Goal: Information Seeking & Learning: Learn about a topic

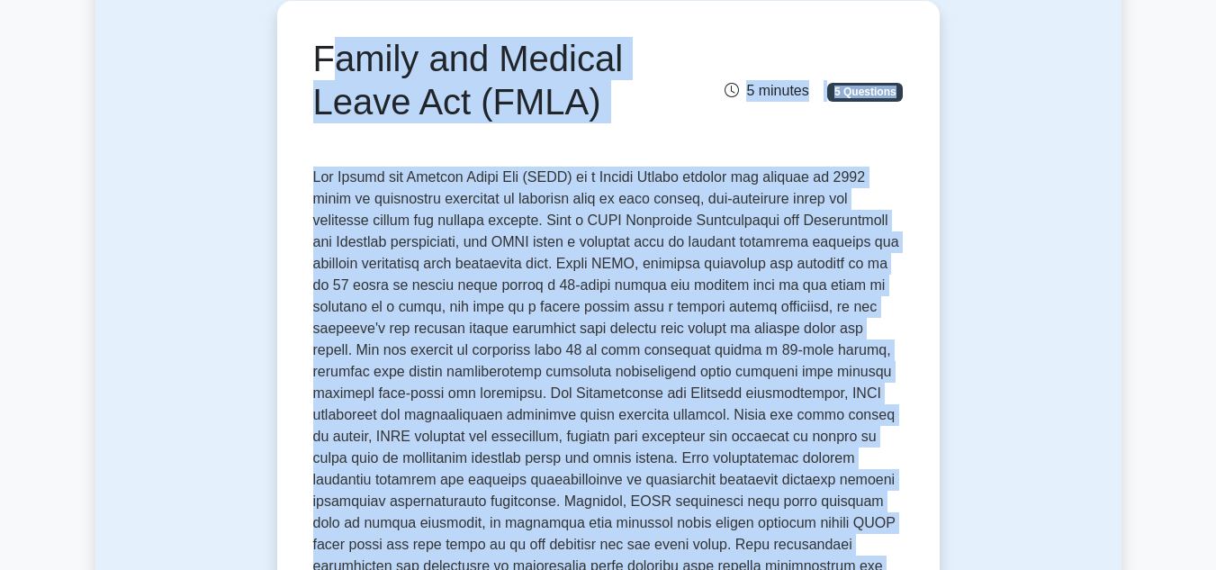
scroll to position [180, 0]
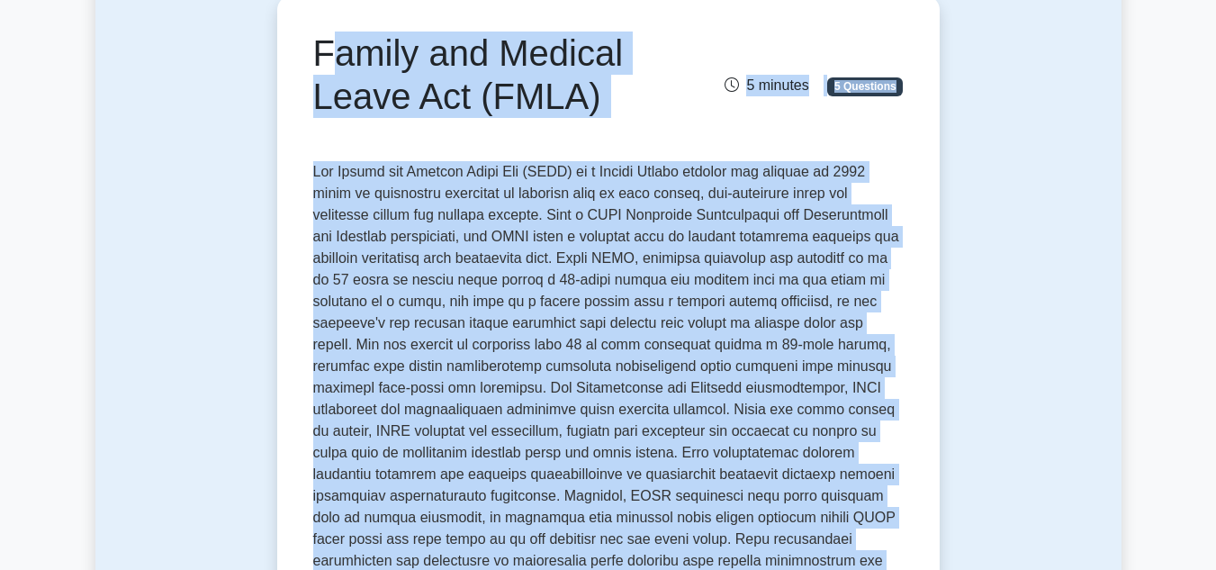
click at [638, 130] on div "Family and Medical Leave Act (FMLA) 5 minutes 5 Questions" at bounding box center [608, 89] width 591 height 115
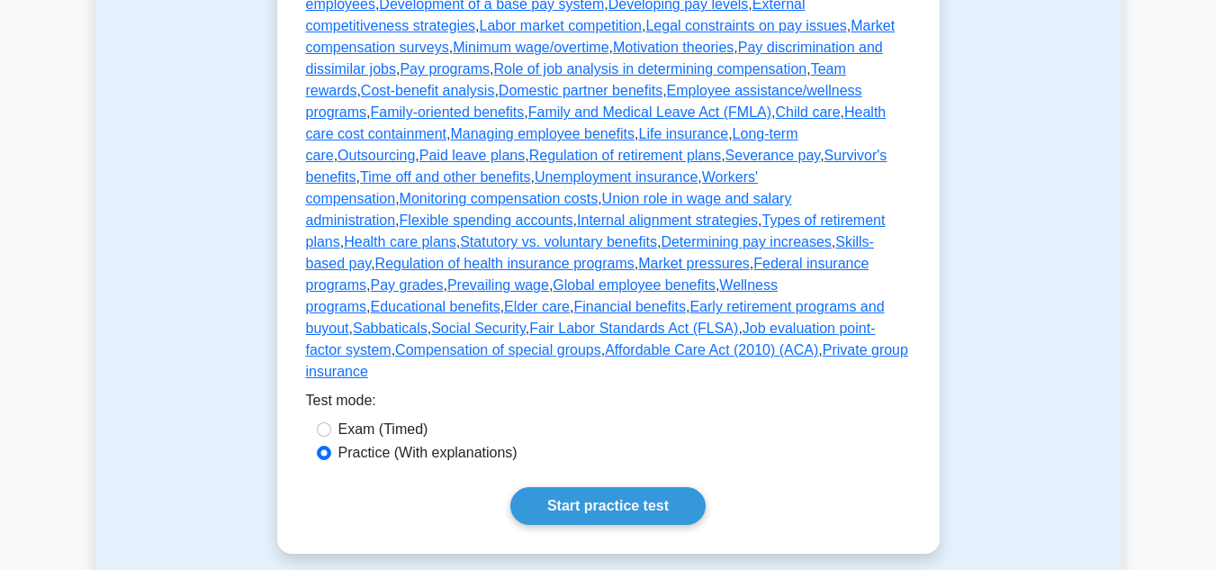
scroll to position [940, 0]
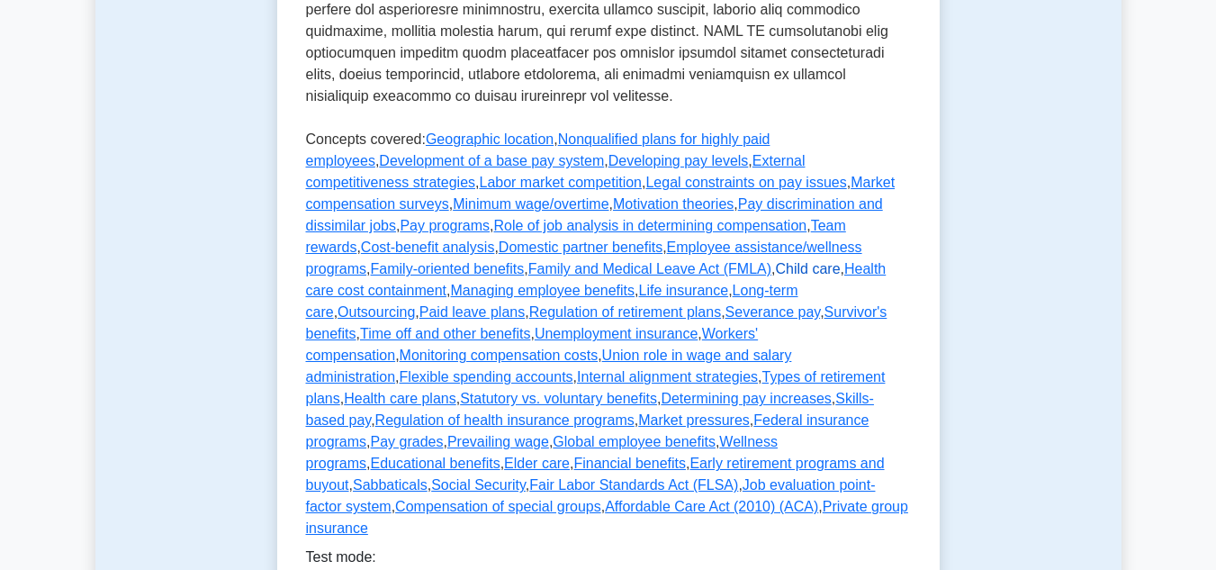
click at [776, 261] on link "Child care" at bounding box center [808, 268] width 65 height 15
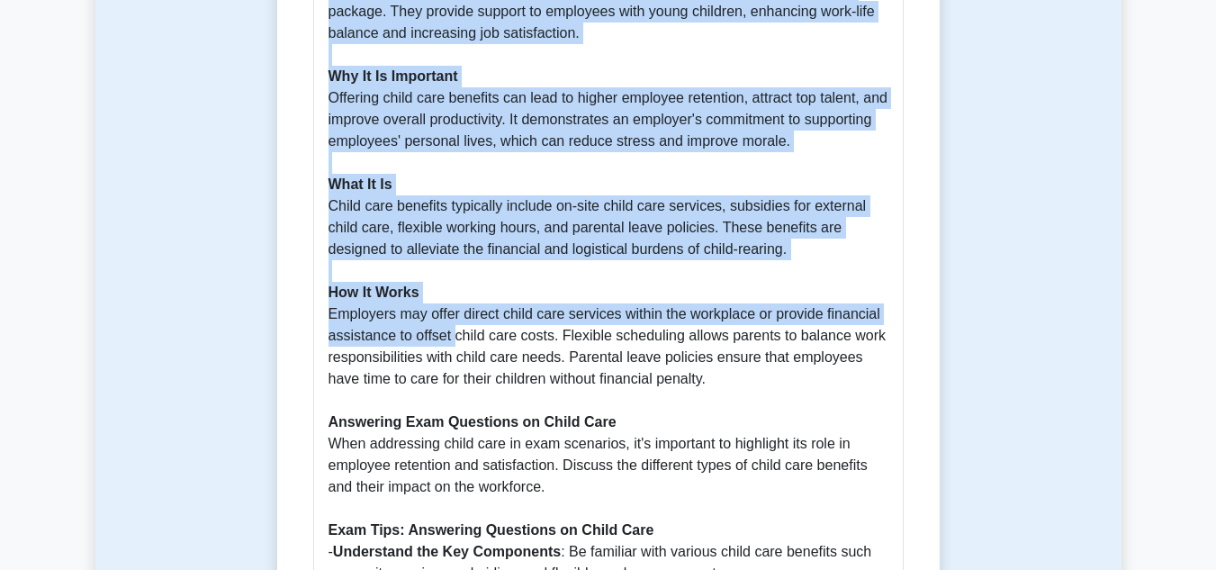
scroll to position [1260, 0]
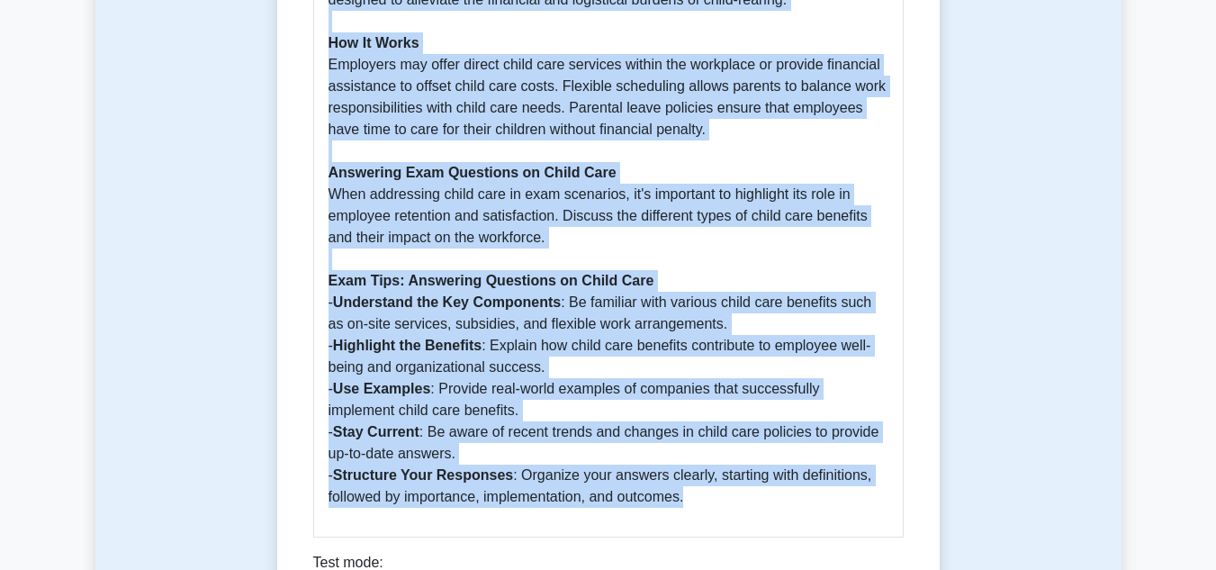
drag, startPoint x: 320, startPoint y: 229, endPoint x: 602, endPoint y: 410, distance: 335.6
copy div "Child care 5 minutes 5 Questions In the realm of Strategic Human Resource Manag…"
